Goal: Information Seeking & Learning: Learn about a topic

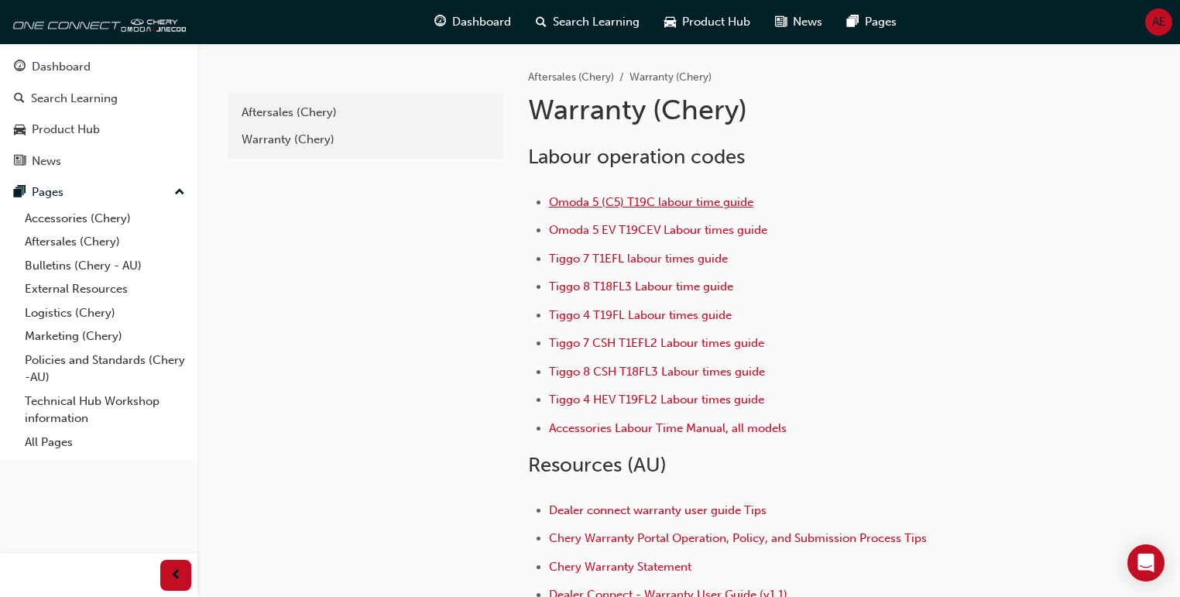
click at [658, 204] on span "Omoda 5 (C5) T19C labour time guide" at bounding box center [651, 202] width 204 height 14
click at [99, 269] on link "Bulletins (Chery - AU)" at bounding box center [105, 266] width 173 height 24
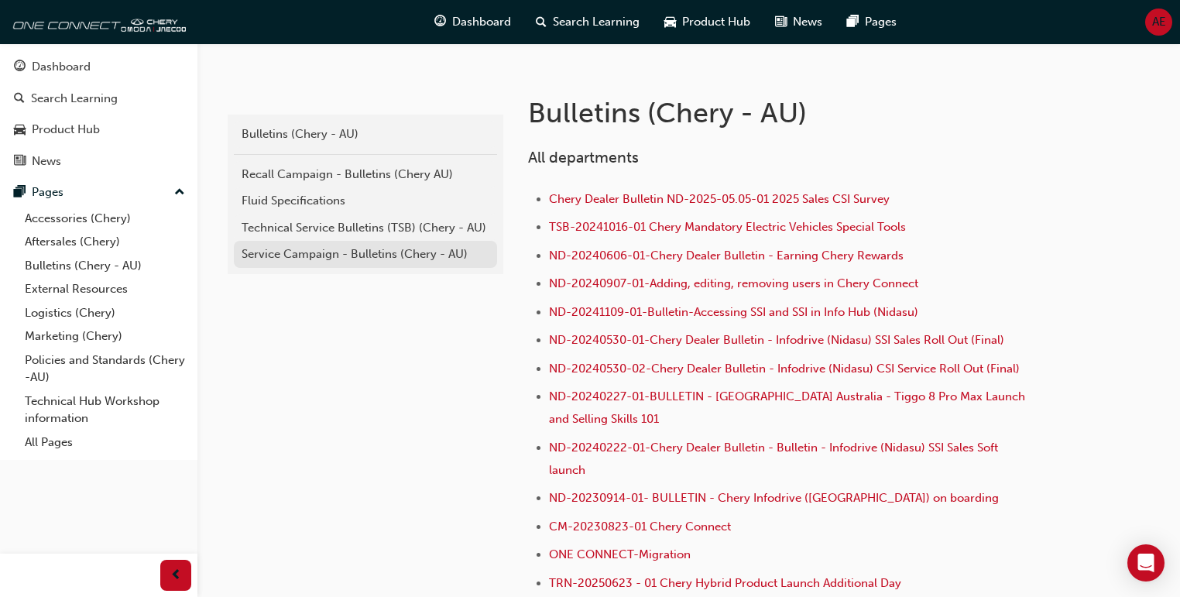
scroll to position [310, 0]
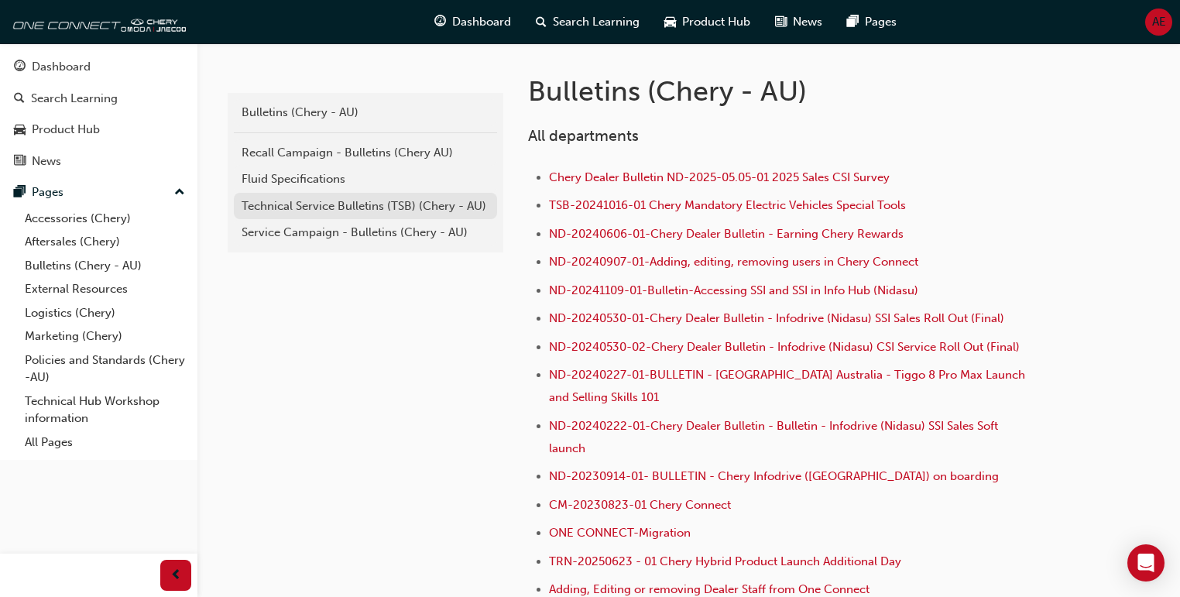
click at [344, 201] on div "Technical Service Bulletins (TSB) (Chery - AU)" at bounding box center [366, 207] width 248 height 18
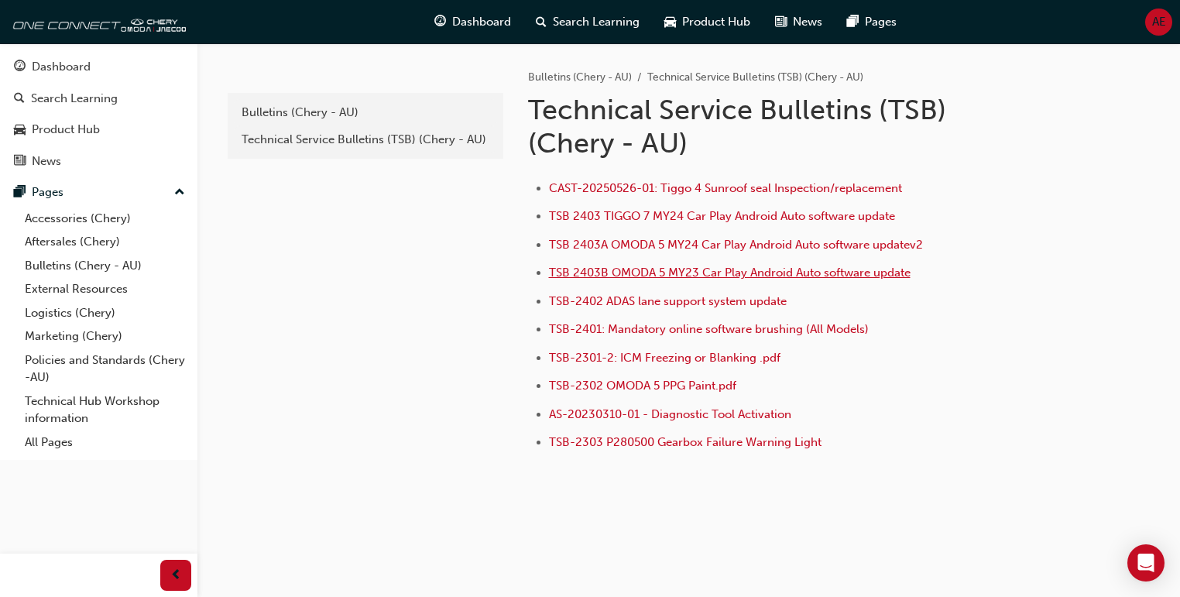
click at [645, 273] on span "TSB 2403B OMODA 5 MY23 Car Play Android Auto software update" at bounding box center [730, 273] width 362 height 14
